Goal: Task Accomplishment & Management: Use online tool/utility

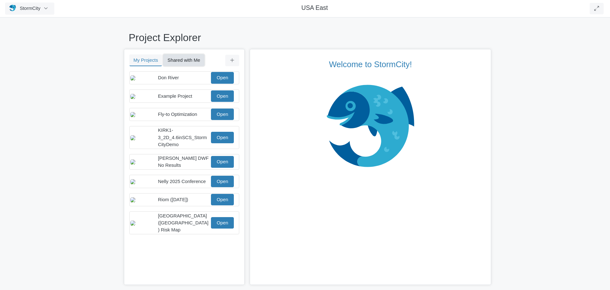
click at [191, 62] on button "Shared with Me" at bounding box center [183, 59] width 41 height 11
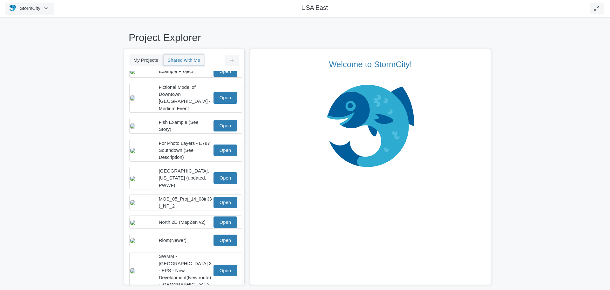
scroll to position [56, 0]
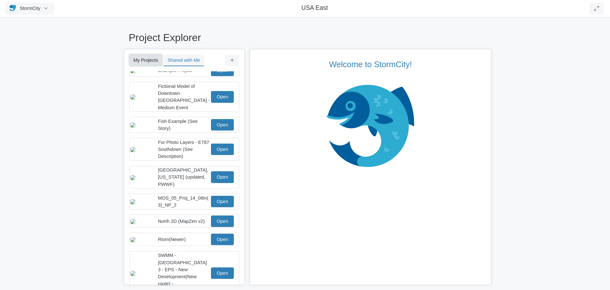
click at [148, 61] on button "My Projects" at bounding box center [145, 59] width 33 height 11
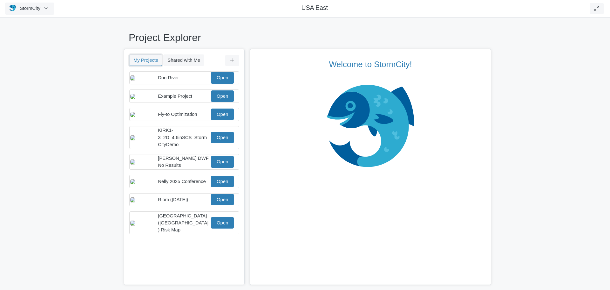
scroll to position [0, 0]
click at [190, 61] on button "Shared with Me" at bounding box center [183, 59] width 41 height 11
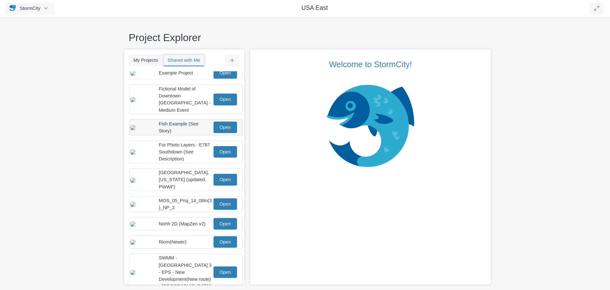
scroll to position [56, 0]
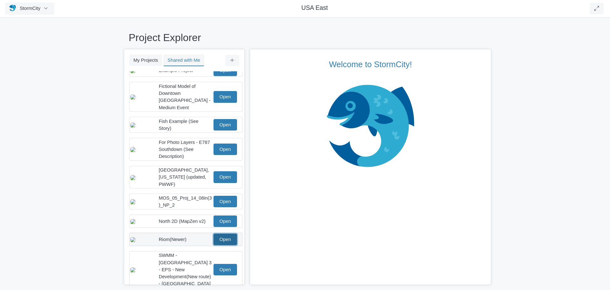
click at [231, 236] on link "Open" at bounding box center [226, 238] width 24 height 11
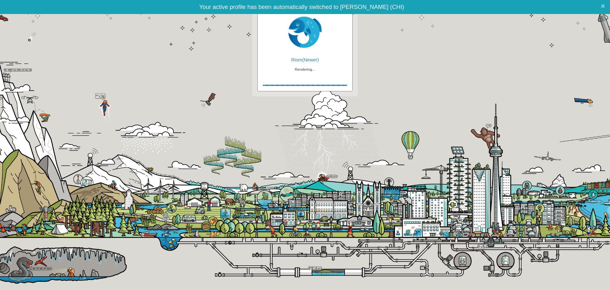
checkbox input "true"
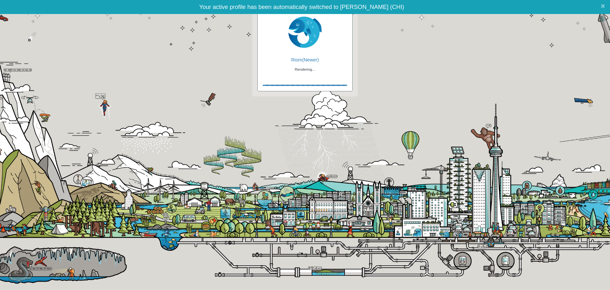
checkbox input "true"
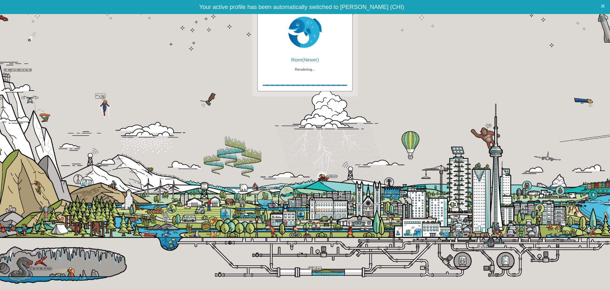
checkbox input "false"
checkbox input "true"
click at [603, 7] on span "×" at bounding box center [603, 6] width 4 height 8
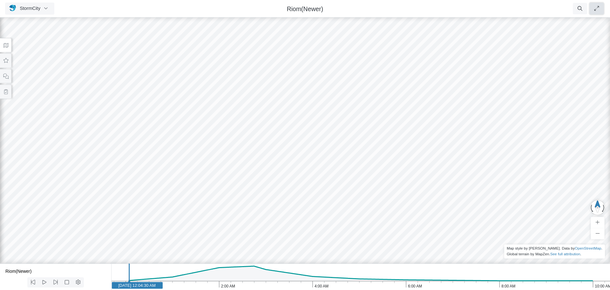
click at [596, 8] on icon "button" at bounding box center [597, 8] width 6 height 5
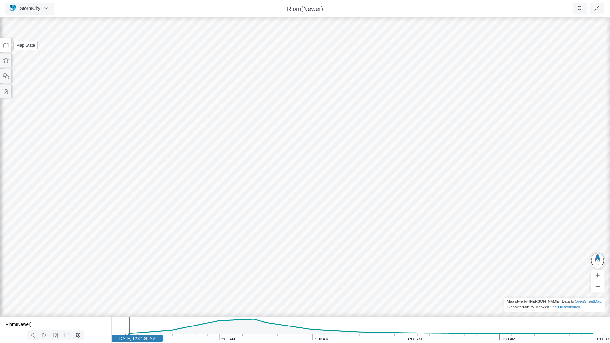
click at [5, 46] on icon at bounding box center [6, 45] width 6 height 5
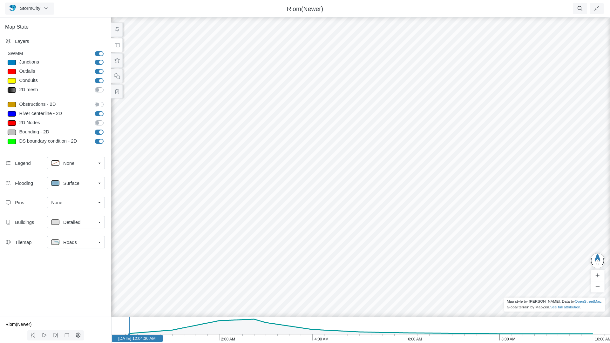
click at [106, 110] on label "River centerline - 2D" at bounding box center [106, 110] width 0 height 0
click at [100, 113] on input "River centerline - 2D" at bounding box center [97, 113] width 5 height 6
checkbox input "false"
click at [106, 129] on label "Bounding - 2D" at bounding box center [106, 129] width 0 height 0
click at [96, 131] on input "Bounding - 2D" at bounding box center [97, 132] width 5 height 6
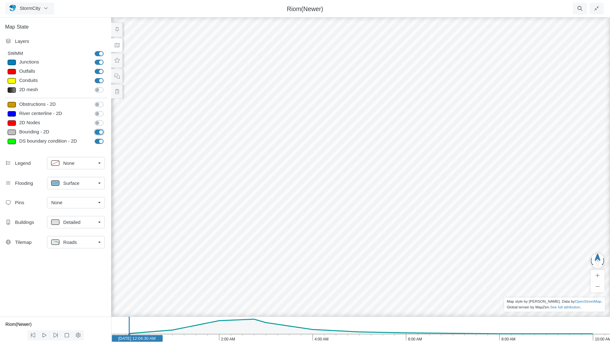
checkbox input "false"
click at [106, 138] on label "DS boundary condition - 2D" at bounding box center [106, 138] width 0 height 0
click at [99, 142] on input "DS boundary condition - 2D" at bounding box center [97, 141] width 5 height 6
checkbox input "false"
click at [82, 13] on div "StormCity Projects Groups Users Preferences Profiles Data Centers Accounts Supp…" at bounding box center [44, 9] width 79 height 12
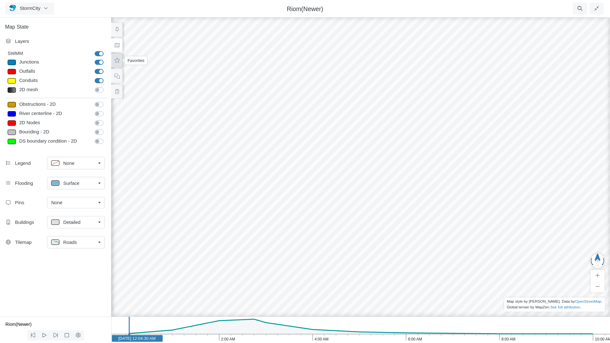
click at [118, 61] on icon at bounding box center [117, 60] width 6 height 5
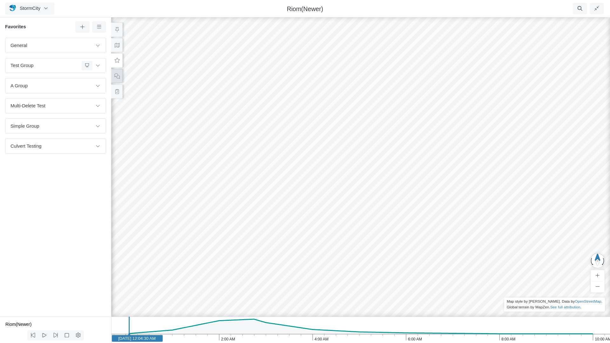
click at [116, 77] on icon at bounding box center [117, 76] width 6 height 5
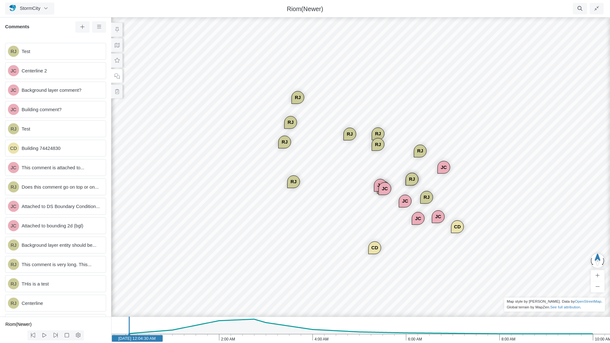
drag, startPoint x: 283, startPoint y: 144, endPoint x: 334, endPoint y: 172, distance: 58.6
click at [334, 172] on div "RJ JC JC JC CD JC RJ JC JC RJ RJ RJ RJ RJ RJ RJ RJ CD RJ JC" at bounding box center [361, 179] width 610 height 327
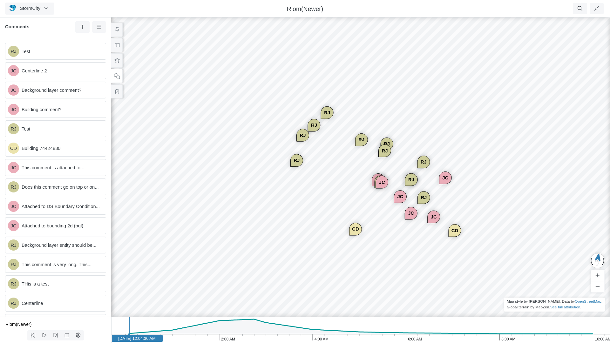
drag, startPoint x: 321, startPoint y: 241, endPoint x: 273, endPoint y: 163, distance: 91.0
click at [57, 249] on span "Background layer entity should be..." at bounding box center [61, 245] width 79 height 7
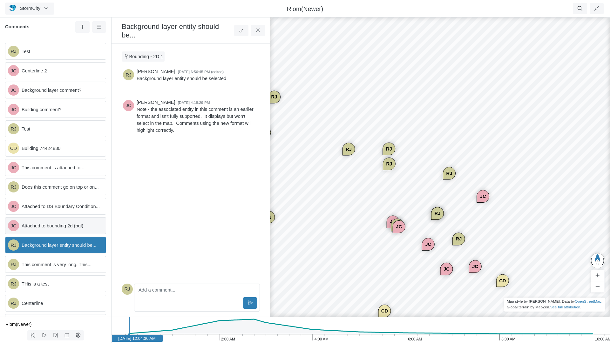
click at [38, 229] on span "Attached to bounding 2d (bgl)" at bounding box center [61, 225] width 79 height 7
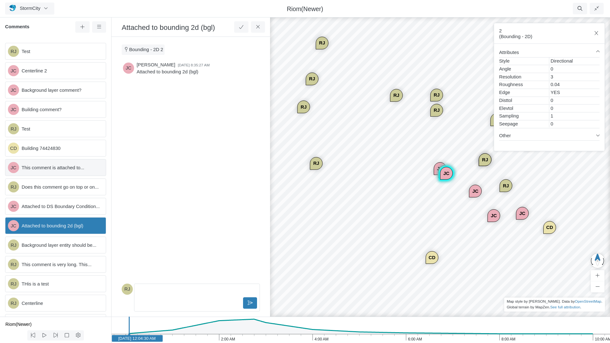
click at [57, 169] on span "This comment is attached to..." at bounding box center [61, 167] width 79 height 7
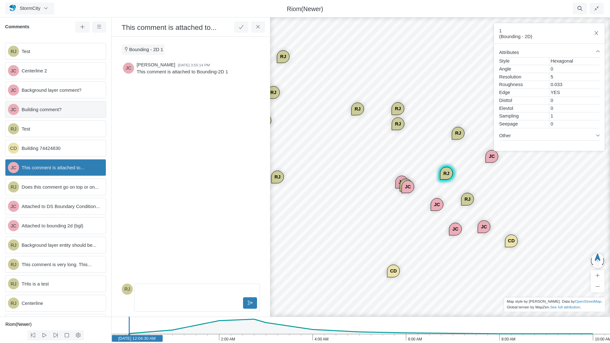
click at [44, 110] on span "Building comment?" at bounding box center [61, 109] width 79 height 7
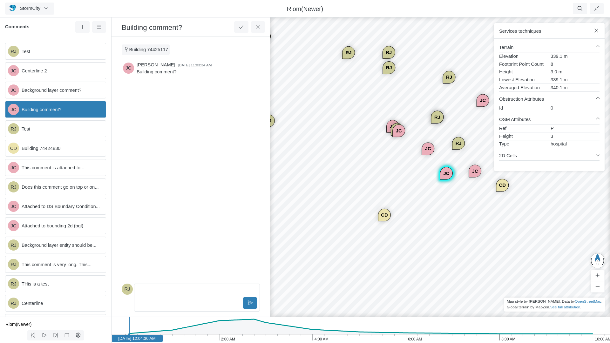
click at [168, 289] on p "Editor editing area: main" at bounding box center [197, 291] width 114 height 7
click at [249, 289] on icon at bounding box center [250, 303] width 6 height 5
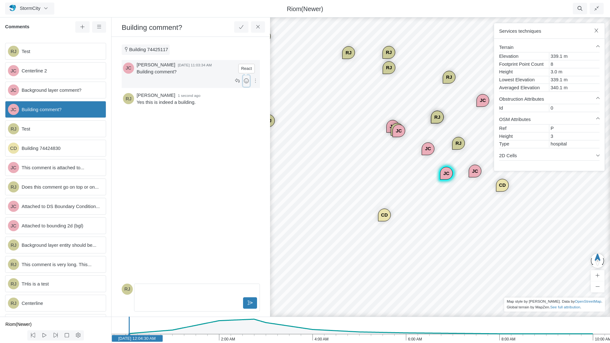
click at [247, 82] on icon at bounding box center [246, 80] width 5 height 5
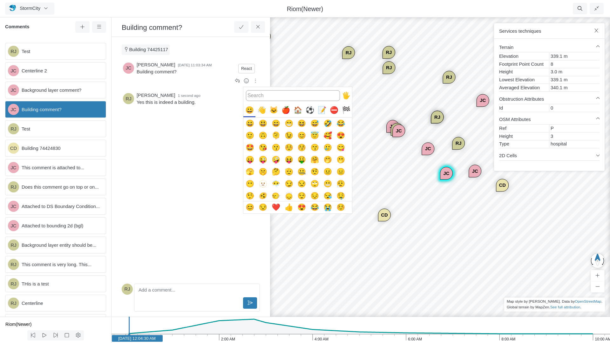
click at [275, 112] on div "🐱" at bounding box center [274, 110] width 12 height 12
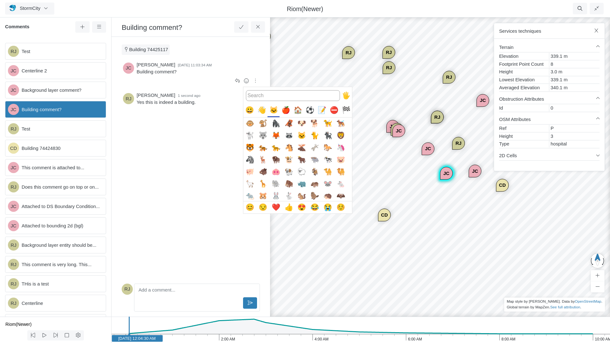
click at [279, 195] on button "🐰" at bounding box center [276, 196] width 12 height 12
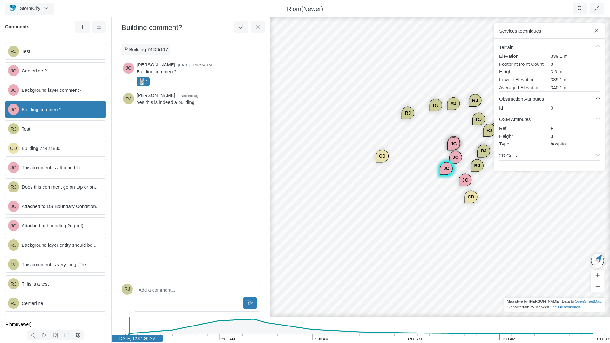
drag, startPoint x: 493, startPoint y: 209, endPoint x: 303, endPoint y: 99, distance: 219.3
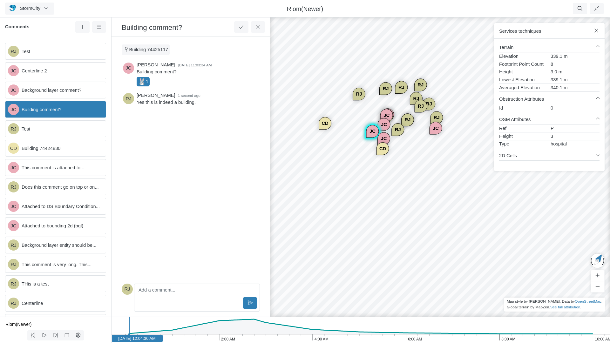
drag, startPoint x: 509, startPoint y: 214, endPoint x: 409, endPoint y: 171, distance: 109.0
click at [410, 171] on div "RJ JC JC JC CD JC RJ JC JC RJ RJ RJ RJ RJ RJ RJ RJ CD RJ JC" at bounding box center [440, 179] width 610 height 327
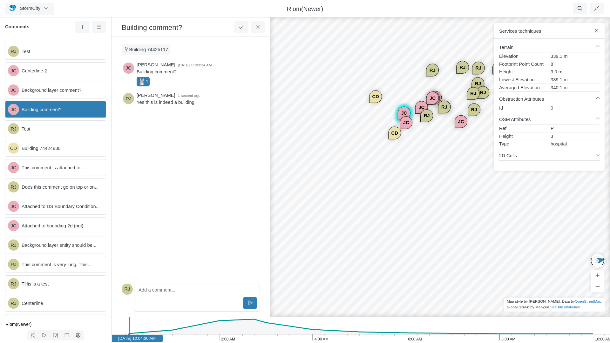
drag, startPoint x: 439, startPoint y: 163, endPoint x: 384, endPoint y: 160, distance: 54.4
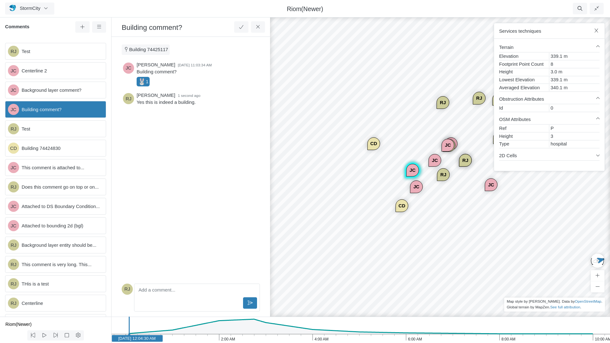
drag, startPoint x: 422, startPoint y: 148, endPoint x: 445, endPoint y: 227, distance: 82.1
click at [445, 227] on div "RJ JC JC JC CD JC RJ JC JC RJ RJ RJ RJ RJ RJ RJ RJ CD RJ JC" at bounding box center [440, 179] width 610 height 327
click at [45, 71] on span "Centerline 2" at bounding box center [61, 70] width 79 height 7
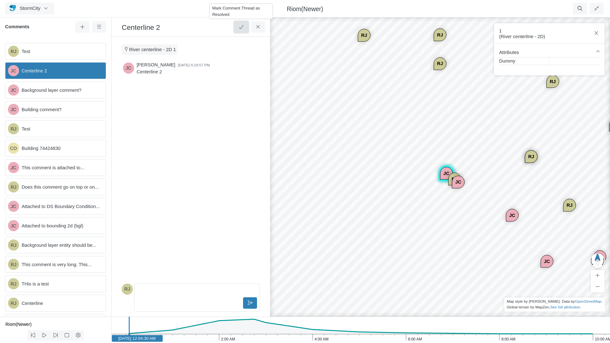
click at [242, 27] on icon at bounding box center [241, 26] width 6 height 5
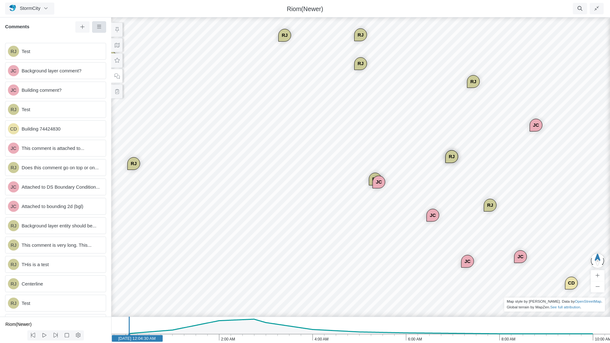
click at [97, 26] on icon at bounding box center [99, 26] width 4 height 3
click at [122, 40] on span "Show Resolved Comments" at bounding box center [134, 39] width 57 height 5
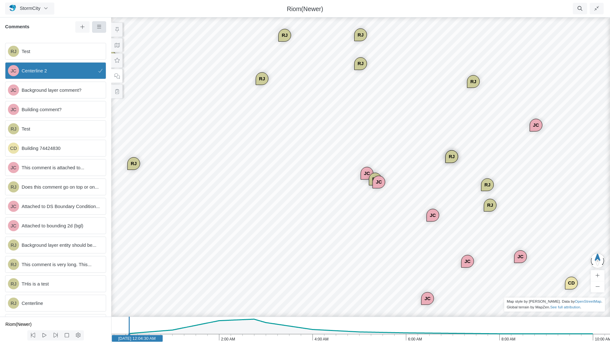
click at [100, 27] on icon at bounding box center [99, 26] width 6 height 5
click at [123, 38] on span "Hide Resolved Comments" at bounding box center [133, 39] width 55 height 5
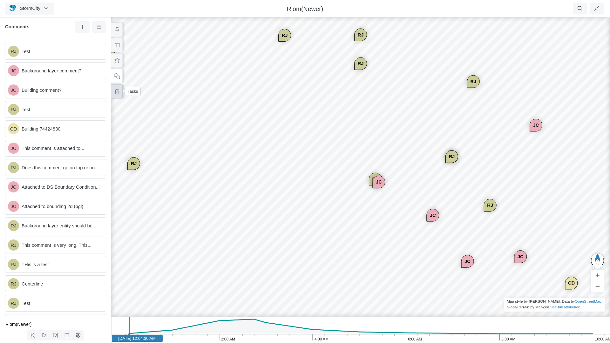
click at [119, 93] on icon at bounding box center [117, 91] width 6 height 5
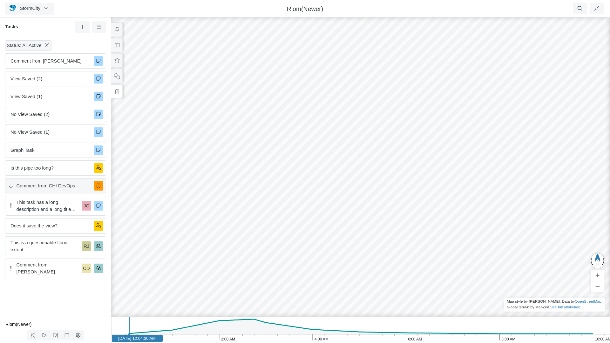
click at [51, 185] on span "Comment from CHI DevOps" at bounding box center [53, 185] width 72 height 7
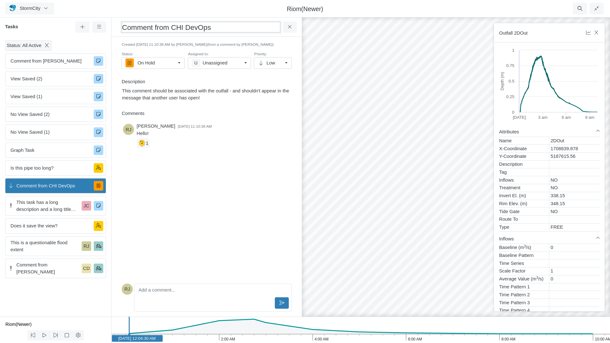
click at [171, 29] on h3 "Comment from CHI DevOps" at bounding box center [201, 27] width 159 height 10
click at [173, 90] on p "This comment should be associated with the outfall - and shouldn't appear in th…" at bounding box center [206, 94] width 169 height 14
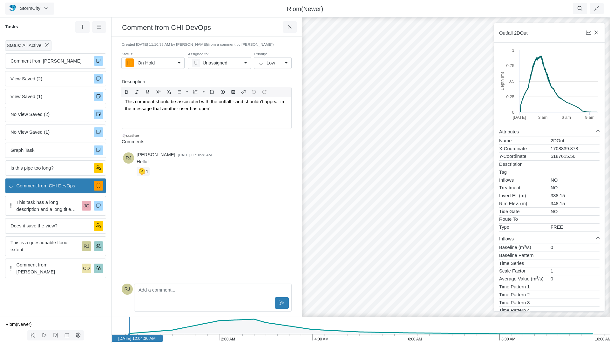
click at [180, 78] on div "Created 9/29/2025 at 11:10:38 AM by Rob James (from a comment by CHI DevOps) St…" at bounding box center [207, 89] width 180 height 95
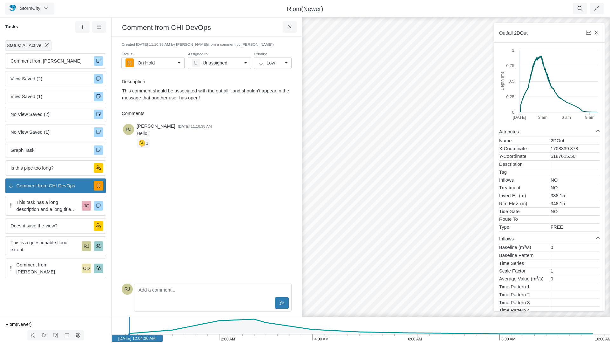
click at [165, 64] on div "On Hold" at bounding box center [151, 62] width 50 height 7
click at [207, 203] on div "RJ Rob James 9/29/2025 at 11:10:38 AM Hello! 🫠 1" at bounding box center [207, 201] width 170 height 160
click at [233, 63] on div "U Unassigned" at bounding box center [217, 62] width 50 height 7
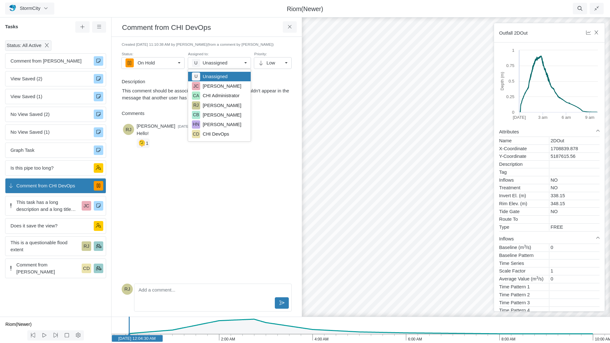
click at [185, 204] on div "RJ Rob James 9/29/2025 at 11:10:38 AM Hello! 🫠 1" at bounding box center [207, 201] width 170 height 160
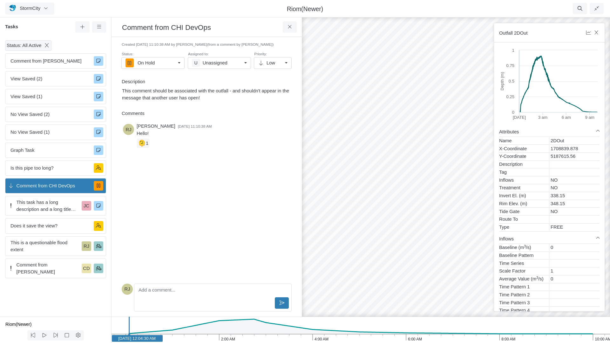
click at [283, 62] on link "Low" at bounding box center [273, 62] width 38 height 11
click at [226, 177] on div "RJ Rob James 9/29/2025 at 11:10:38 AM Hello! 🫠 1" at bounding box center [207, 201] width 170 height 160
click at [99, 26] on icon at bounding box center [99, 26] width 6 height 5
click at [119, 38] on link "Filters Priority Low Normal High Status All Active To Do In Progress On Hold Fo…" at bounding box center [118, 39] width 48 height 10
click at [102, 29] on link at bounding box center [99, 26] width 14 height 11
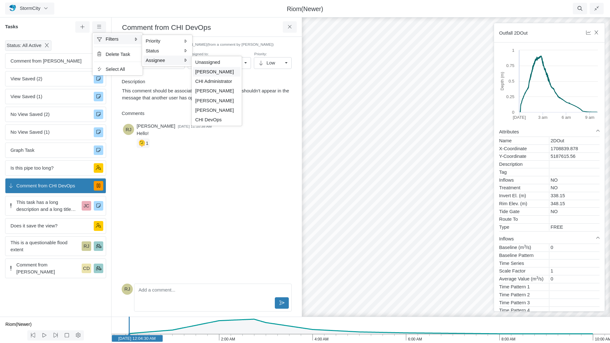
click at [214, 72] on span "[PERSON_NAME]" at bounding box center [214, 71] width 39 height 5
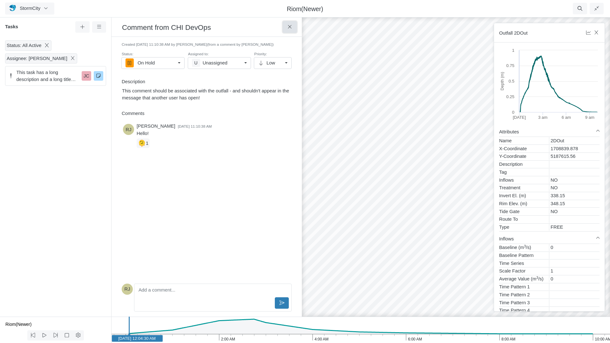
click at [291, 26] on icon at bounding box center [289, 26] width 3 height 3
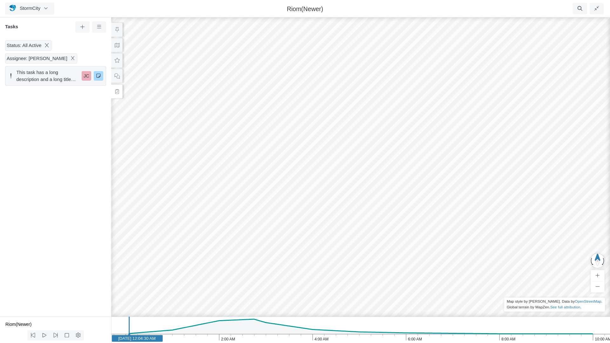
click at [57, 79] on span "This task has a long description and a long title with a lot of unnecessarily l…" at bounding box center [48, 76] width 63 height 14
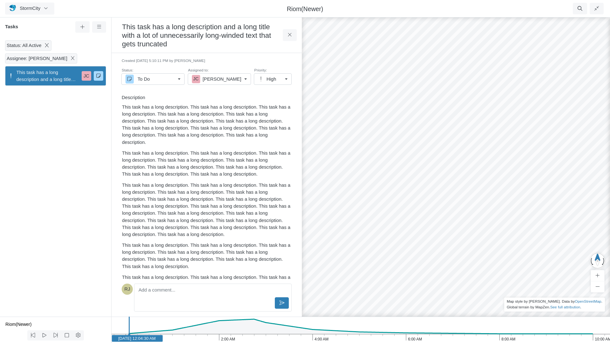
click at [71, 58] on icon at bounding box center [72, 58] width 3 height 4
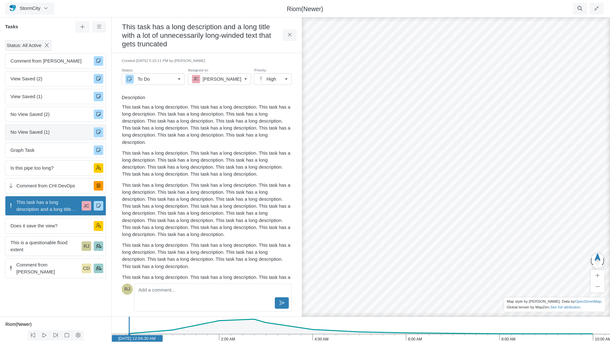
click at [50, 131] on span "No View Saved (1)" at bounding box center [49, 132] width 78 height 7
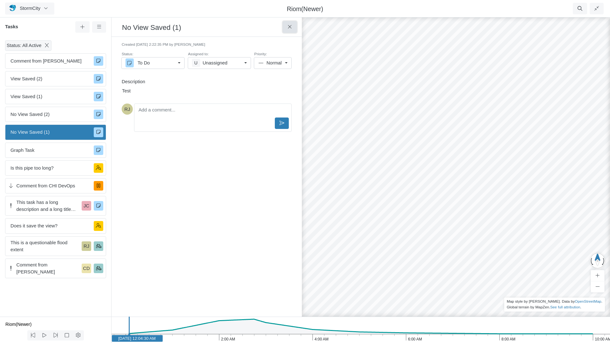
click at [290, 28] on icon at bounding box center [289, 26] width 3 height 3
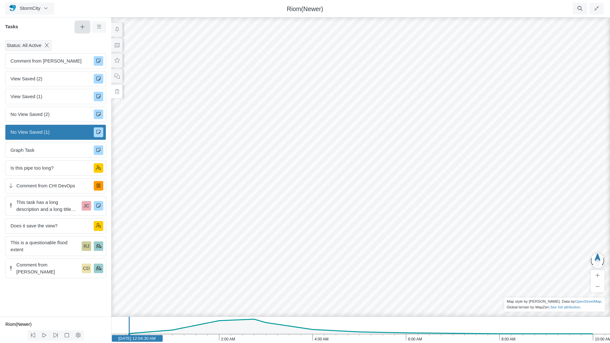
click at [84, 27] on icon at bounding box center [82, 27] width 4 height 4
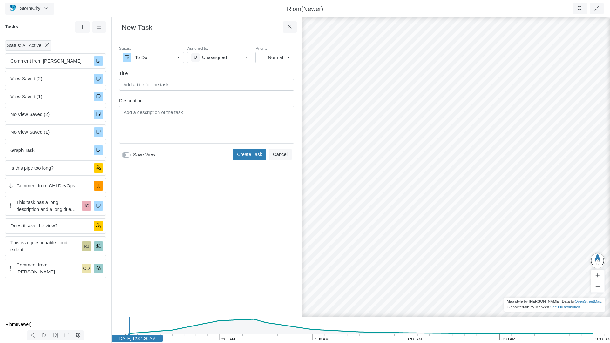
click at [448, 178] on div "RJ JC JC CD JC RJ JC JC RJ RJ RJ RJ RJ RJ RJ RJ CD RJ JC" at bounding box center [456, 179] width 610 height 327
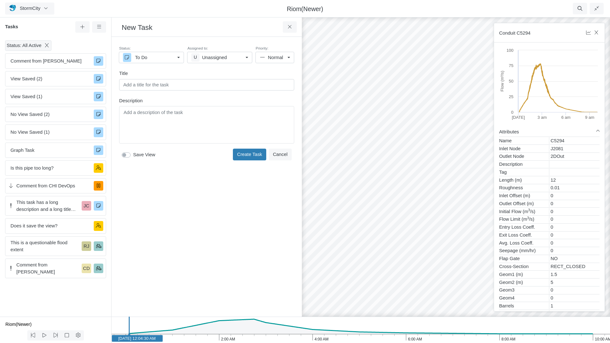
drag, startPoint x: 463, startPoint y: 201, endPoint x: 345, endPoint y: 106, distance: 151.2
drag, startPoint x: 452, startPoint y: 180, endPoint x: 393, endPoint y: 192, distance: 59.7
click at [393, 192] on div "RJ JC JC CD JC RJ JC JC RJ RJ RJ RJ RJ RJ RJ RJ CD RJ JC" at bounding box center [456, 179] width 610 height 327
click at [133, 155] on label "Save View" at bounding box center [144, 154] width 22 height 7
click at [127, 155] on input "Save View" at bounding box center [124, 154] width 5 height 6
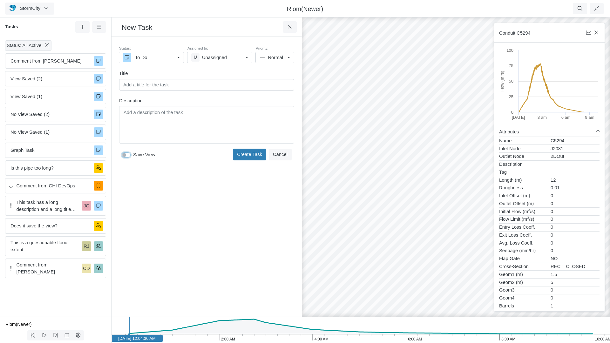
checkbox input "true"
click at [282, 154] on button "Cancel" at bounding box center [280, 154] width 23 height 11
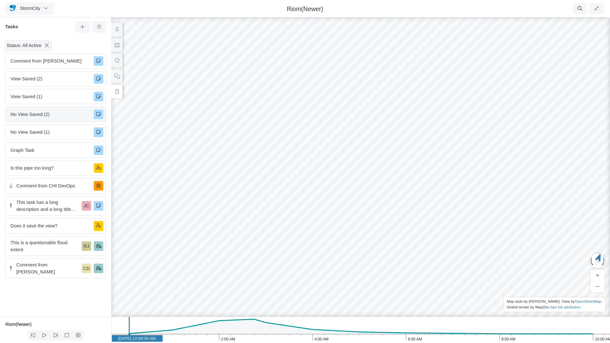
click at [37, 116] on span "No View Saved (2)" at bounding box center [49, 114] width 78 height 7
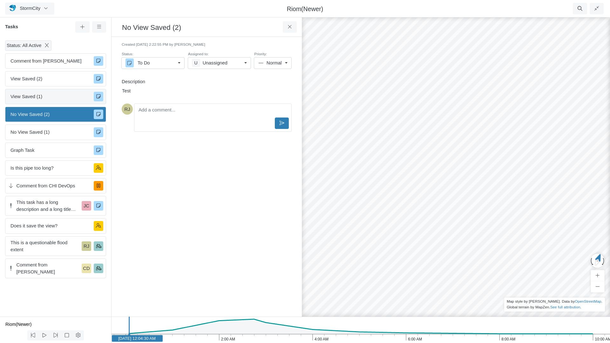
click at [25, 97] on span "View Saved (1)" at bounding box center [49, 96] width 78 height 7
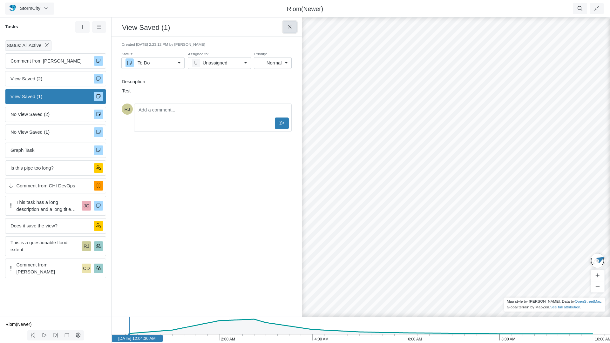
click at [289, 29] on icon at bounding box center [290, 26] width 6 height 5
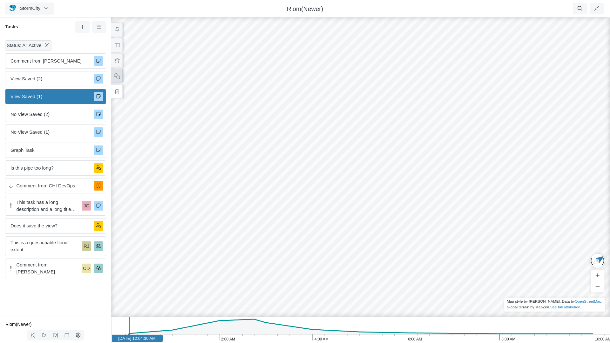
click at [116, 77] on icon at bounding box center [117, 76] width 6 height 5
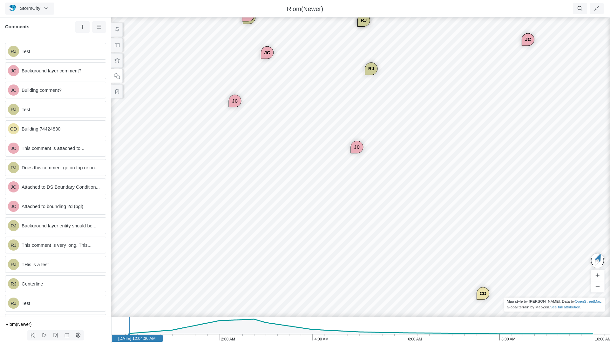
drag, startPoint x: 217, startPoint y: 128, endPoint x: 311, endPoint y: 183, distance: 108.5
click at [311, 183] on div "RJ JC JC CD JC RJ JC JC RJ RJ RJ RJ RJ RJ RJ RJ CD RJ JC" at bounding box center [361, 179] width 610 height 327
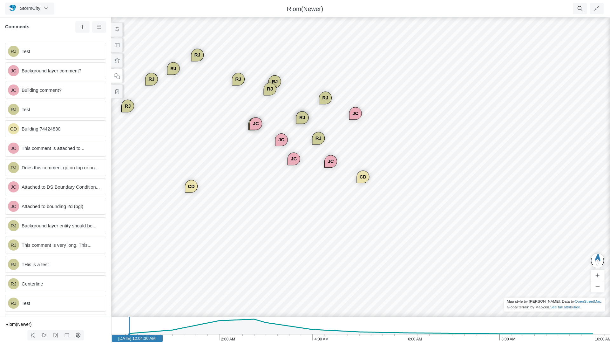
drag, startPoint x: 232, startPoint y: 186, endPoint x: 351, endPoint y: 170, distance: 120.3
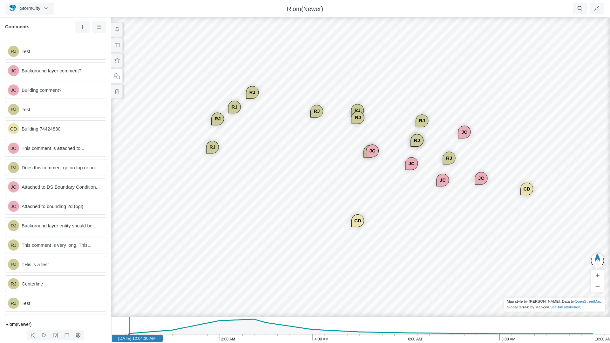
drag, startPoint x: 222, startPoint y: 153, endPoint x: 362, endPoint y: 167, distance: 140.2
click at [362, 167] on div "RJ JC JC CD JC RJ JC JC RJ RJ RJ RJ RJ RJ RJ RJ CD RJ JC" at bounding box center [361, 179] width 610 height 327
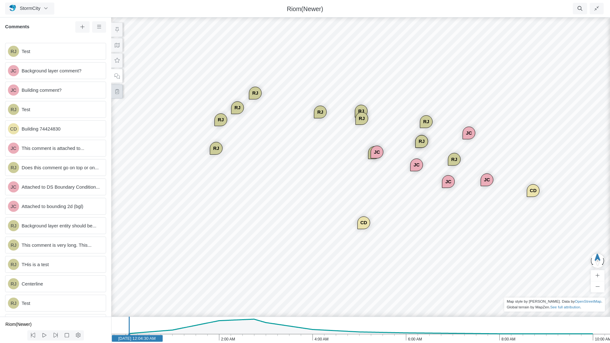
click at [116, 90] on icon at bounding box center [117, 91] width 6 height 5
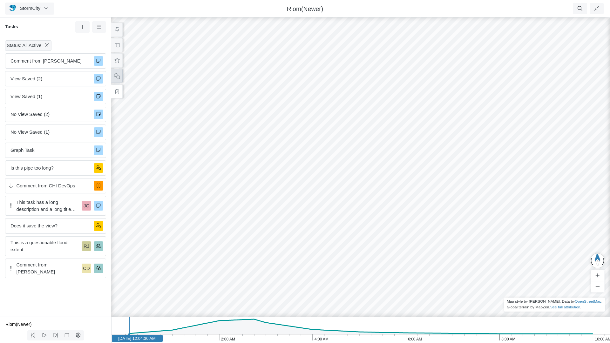
click at [117, 76] on icon at bounding box center [117, 76] width 6 height 5
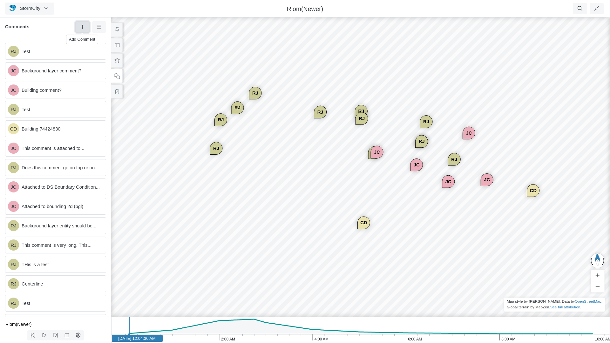
click at [80, 28] on icon at bounding box center [82, 26] width 6 height 5
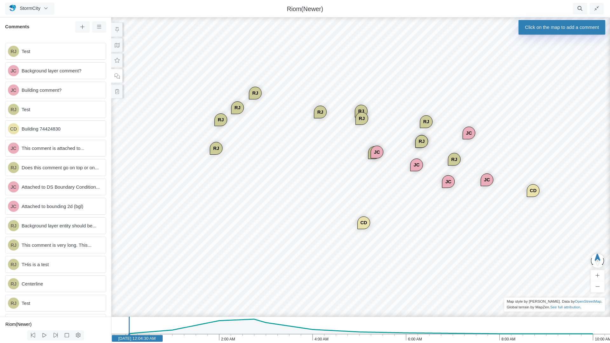
click at [331, 195] on div "RJ JC JC CD JC RJ JC JC RJ RJ RJ RJ RJ RJ RJ RJ CD RJ JC" at bounding box center [361, 179] width 610 height 327
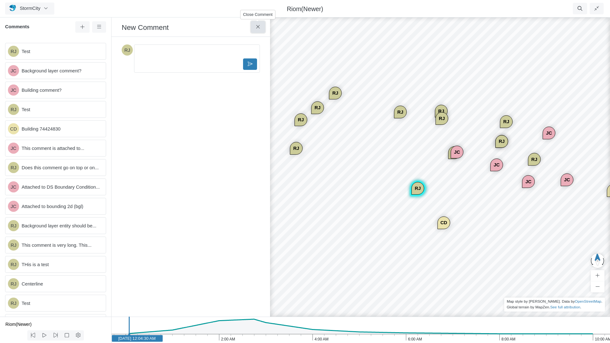
click at [261, 27] on icon at bounding box center [258, 26] width 6 height 5
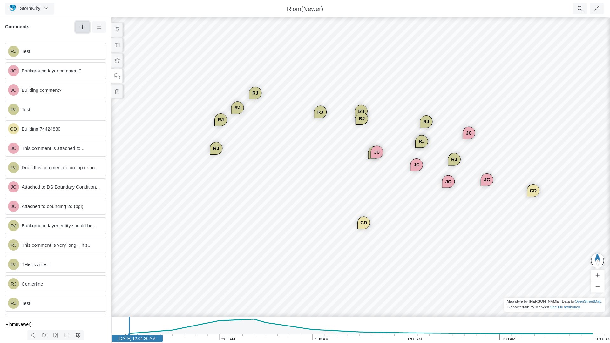
click at [82, 26] on icon at bounding box center [82, 26] width 6 height 5
click at [291, 211] on div "RJ JC JC CD JC RJ JC JC RJ RJ RJ RJ RJ RJ RJ RJ CD RJ JC" at bounding box center [361, 179] width 610 height 327
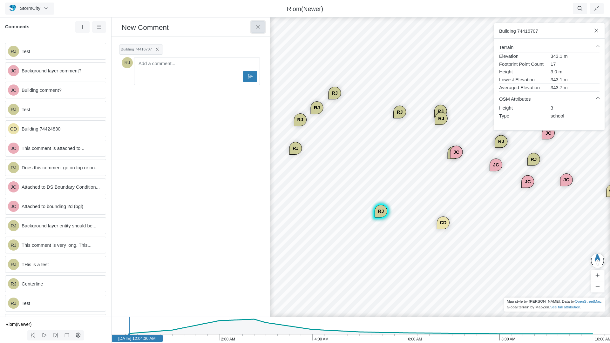
click at [262, 28] on button at bounding box center [258, 26] width 14 height 11
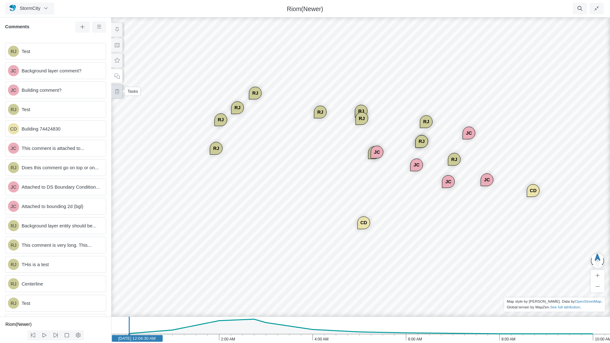
click at [117, 92] on icon at bounding box center [117, 91] width 6 height 5
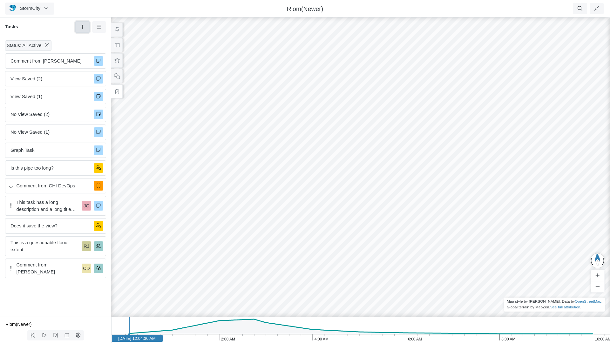
click at [83, 25] on icon at bounding box center [82, 26] width 6 height 5
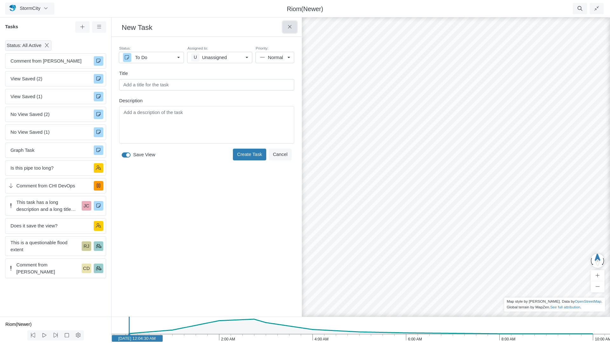
click at [290, 28] on icon at bounding box center [290, 26] width 6 height 5
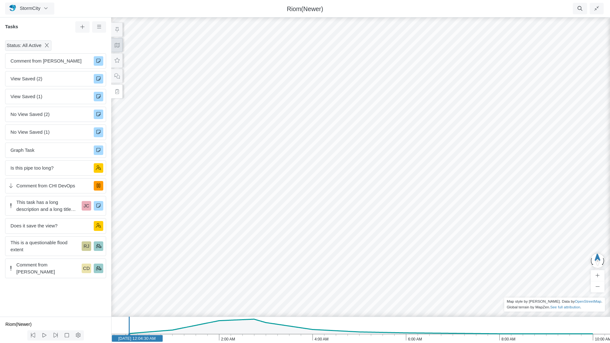
click at [117, 44] on icon at bounding box center [117, 45] width 5 height 4
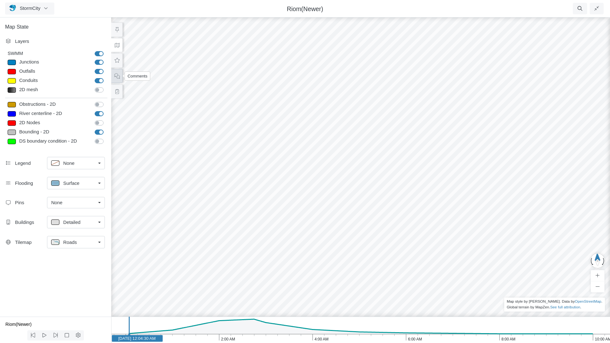
click at [118, 78] on icon at bounding box center [117, 76] width 6 height 5
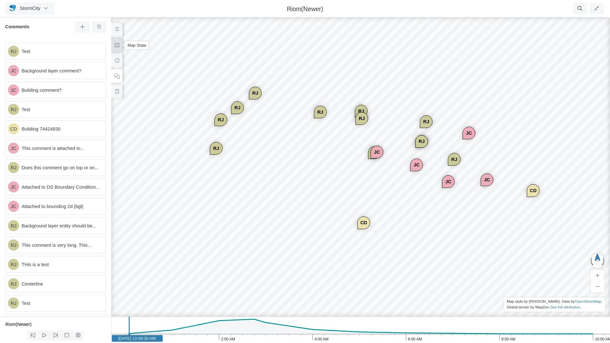
click at [117, 45] on icon at bounding box center [117, 45] width 6 height 5
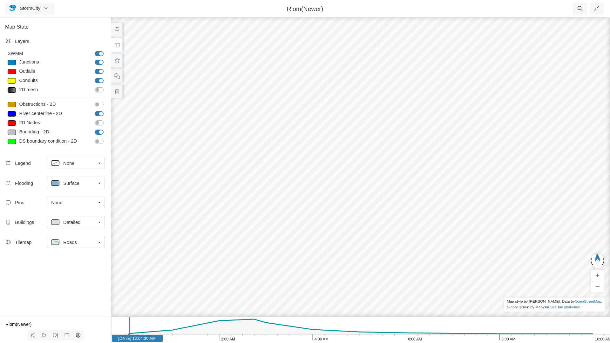
click at [317, 231] on div "RJ JC JC CD JC RJ JC JC RJ RJ RJ RJ RJ RJ RJ RJ CD RJ JC" at bounding box center [361, 179] width 610 height 327
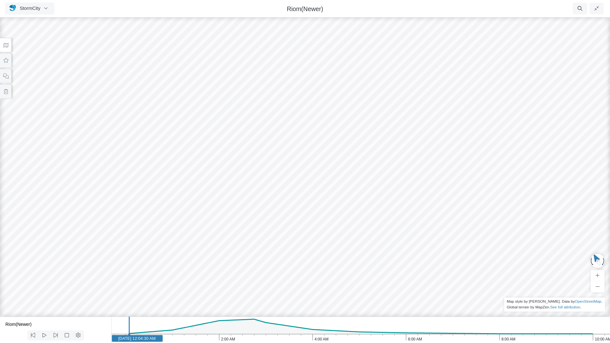
drag, startPoint x: 350, startPoint y: 189, endPoint x: 476, endPoint y: 189, distance: 125.8
drag, startPoint x: 401, startPoint y: 168, endPoint x: 355, endPoint y: 196, distance: 53.7
click at [355, 196] on div "RJ JC JC CD JC RJ JC JC RJ RJ RJ RJ RJ RJ RJ RJ CD RJ JC" at bounding box center [305, 179] width 610 height 327
click at [25, 8] on span "StormCity" at bounding box center [30, 8] width 21 height 5
click at [31, 24] on link "Projects" at bounding box center [30, 22] width 50 height 10
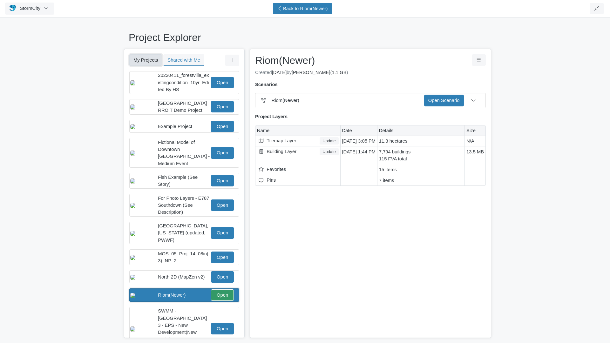
click at [140, 59] on button "My Projects" at bounding box center [145, 59] width 33 height 11
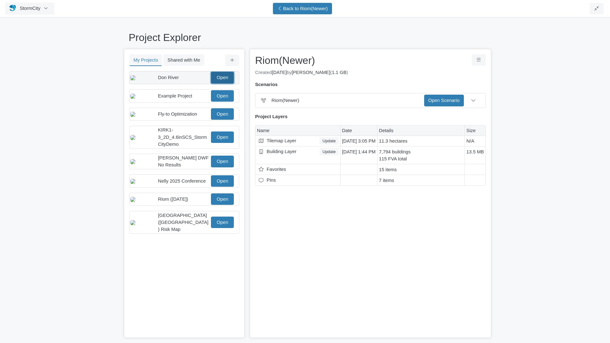
click at [222, 79] on link "Open" at bounding box center [222, 77] width 23 height 11
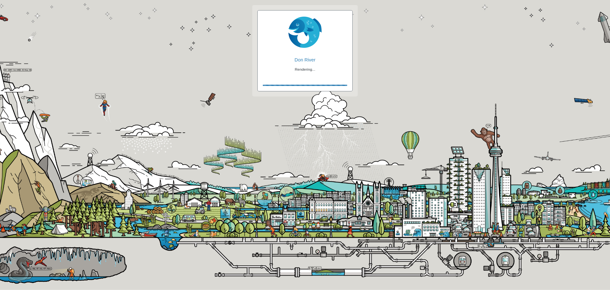
checkbox input "true"
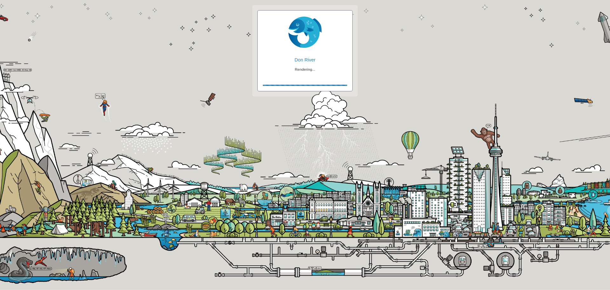
checkbox input "true"
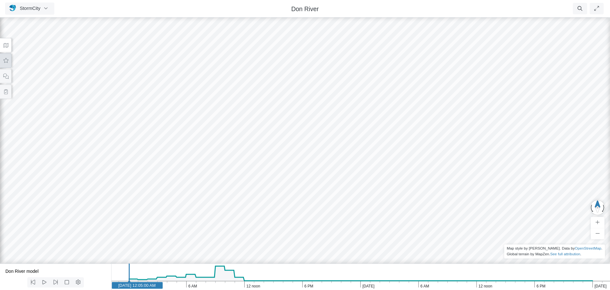
click at [5, 60] on icon at bounding box center [6, 60] width 6 height 5
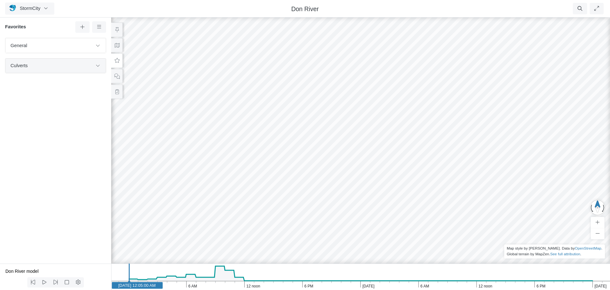
click at [82, 69] on span "Culverts" at bounding box center [51, 65] width 82 height 7
click at [95, 67] on icon at bounding box center [97, 65] width 5 height 4
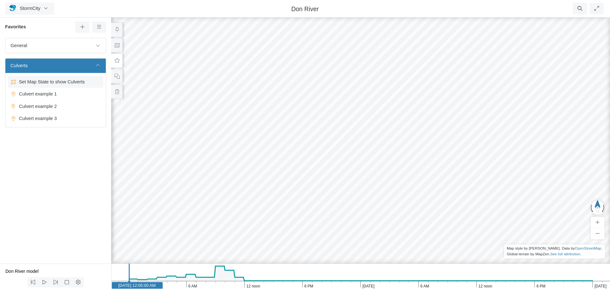
click at [68, 82] on span "Set Map State to show Culverts" at bounding box center [56, 81] width 79 height 7
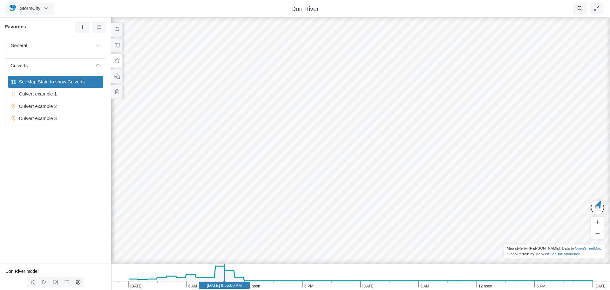
drag, startPoint x: 409, startPoint y: 193, endPoint x: 330, endPoint y: 156, distance: 87.4
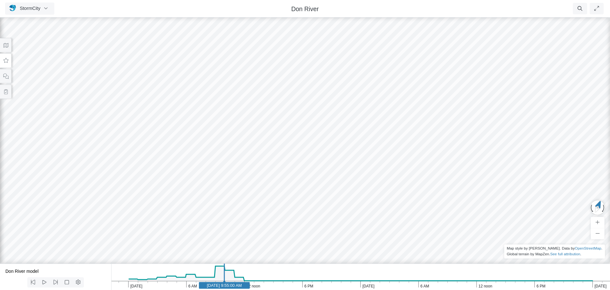
drag, startPoint x: 226, startPoint y: 152, endPoint x: 336, endPoint y: 227, distance: 132.6
click at [336, 227] on div at bounding box center [305, 152] width 610 height 273
drag, startPoint x: 314, startPoint y: 132, endPoint x: 292, endPoint y: 178, distance: 51.3
click at [292, 178] on div at bounding box center [305, 152] width 610 height 273
drag, startPoint x: 251, startPoint y: 170, endPoint x: 351, endPoint y: 151, distance: 101.2
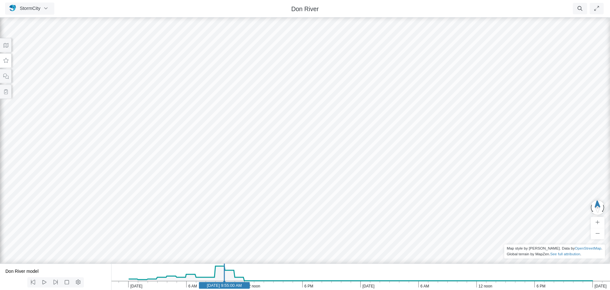
drag, startPoint x: 264, startPoint y: 165, endPoint x: 207, endPoint y: 207, distance: 70.9
click at [207, 207] on div at bounding box center [305, 152] width 610 height 273
drag, startPoint x: 382, startPoint y: 138, endPoint x: 377, endPoint y: 182, distance: 44.5
click at [377, 182] on div at bounding box center [305, 152] width 610 height 273
drag, startPoint x: 419, startPoint y: 180, endPoint x: 334, endPoint y: 151, distance: 90.2
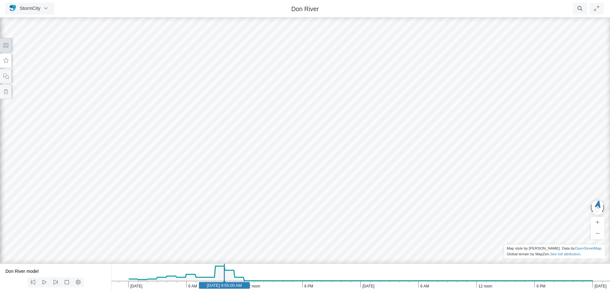
click at [5, 47] on icon at bounding box center [5, 45] width 5 height 4
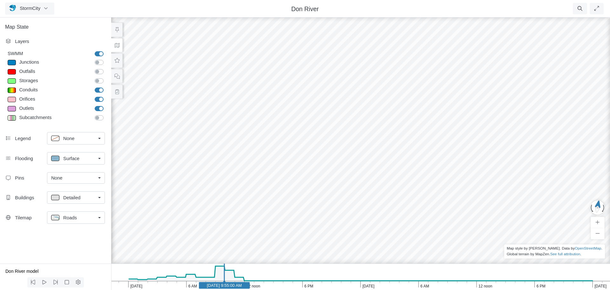
click at [86, 214] on div "Roads" at bounding box center [73, 217] width 44 height 8
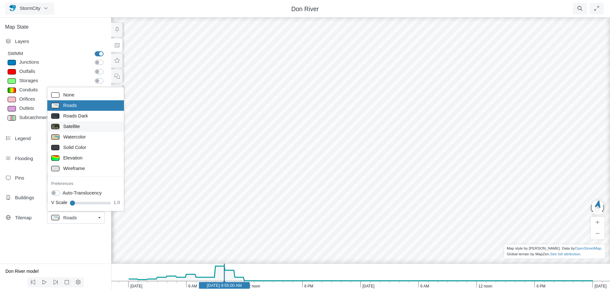
click at [77, 125] on span "Satellite" at bounding box center [71, 126] width 17 height 7
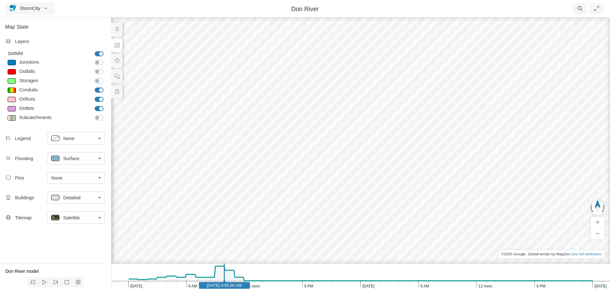
drag, startPoint x: 203, startPoint y: 170, endPoint x: 268, endPoint y: 173, distance: 64.6
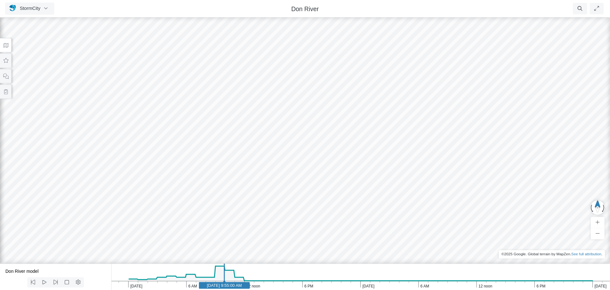
drag, startPoint x: 237, startPoint y: 129, endPoint x: 298, endPoint y: 230, distance: 117.8
click at [297, 231] on div at bounding box center [305, 152] width 610 height 273
drag, startPoint x: 339, startPoint y: 151, endPoint x: 314, endPoint y: 227, distance: 79.8
click at [314, 227] on div at bounding box center [305, 152] width 610 height 273
drag, startPoint x: 390, startPoint y: 152, endPoint x: 354, endPoint y: 154, distance: 36.3
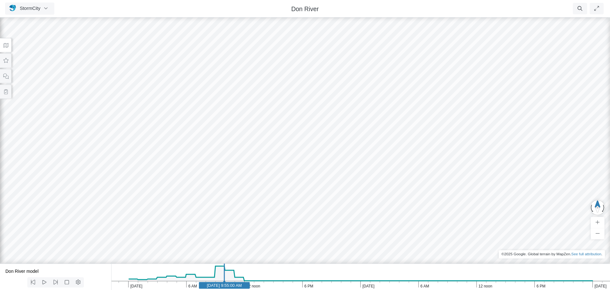
drag, startPoint x: 262, startPoint y: 113, endPoint x: 305, endPoint y: 114, distance: 43.2
drag, startPoint x: 457, startPoint y: 181, endPoint x: 291, endPoint y: 116, distance: 177.7
click at [291, 116] on div at bounding box center [305, 152] width 610 height 273
drag, startPoint x: 346, startPoint y: 120, endPoint x: 328, endPoint y: 112, distance: 20.0
click at [328, 112] on div at bounding box center [305, 152] width 610 height 273
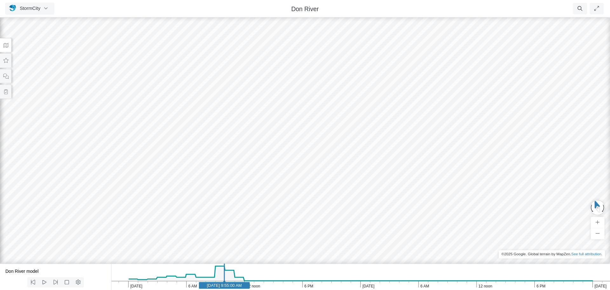
drag, startPoint x: 272, startPoint y: 189, endPoint x: 494, endPoint y: 149, distance: 225.1
drag, startPoint x: 417, startPoint y: 160, endPoint x: 269, endPoint y: 165, distance: 148.2
drag, startPoint x: 187, startPoint y: 128, endPoint x: 231, endPoint y: 169, distance: 59.8
click at [231, 169] on div at bounding box center [305, 152] width 610 height 273
drag, startPoint x: 245, startPoint y: 154, endPoint x: 236, endPoint y: 182, distance: 28.8
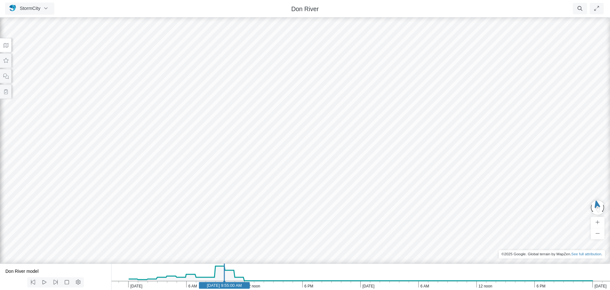
click at [313, 142] on div at bounding box center [305, 152] width 610 height 273
drag, startPoint x: 405, startPoint y: 101, endPoint x: 333, endPoint y: 107, distance: 72.1
drag, startPoint x: 311, startPoint y: 96, endPoint x: 338, endPoint y: 124, distance: 38.2
click at [338, 124] on div at bounding box center [305, 152] width 610 height 273
drag, startPoint x: 290, startPoint y: 157, endPoint x: 282, endPoint y: 156, distance: 8.9
